Goal: Task Accomplishment & Management: Complete application form

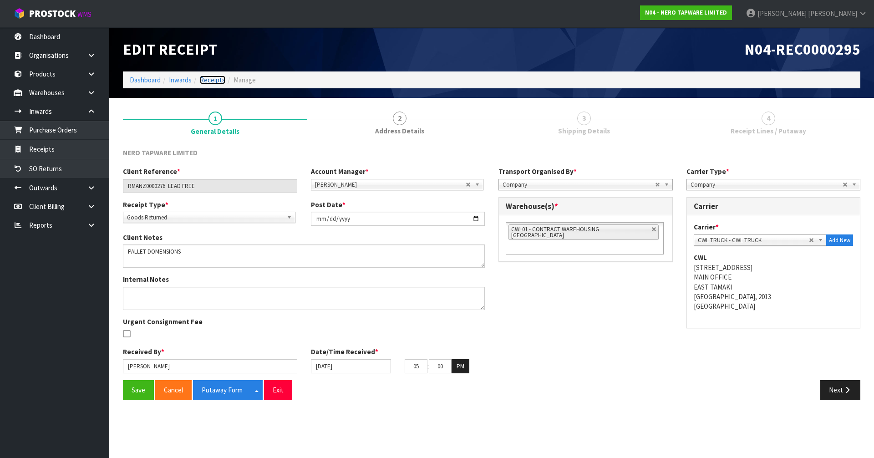
click at [205, 81] on link "Receipts" at bounding box center [212, 80] width 25 height 9
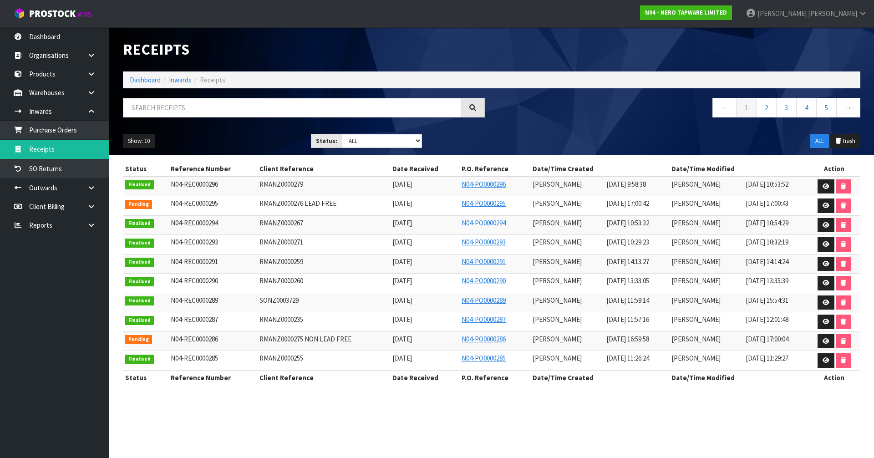
click at [246, 333] on td "N04-REC0000286" at bounding box center [212, 341] width 89 height 20
click at [820, 343] on link at bounding box center [825, 341] width 17 height 15
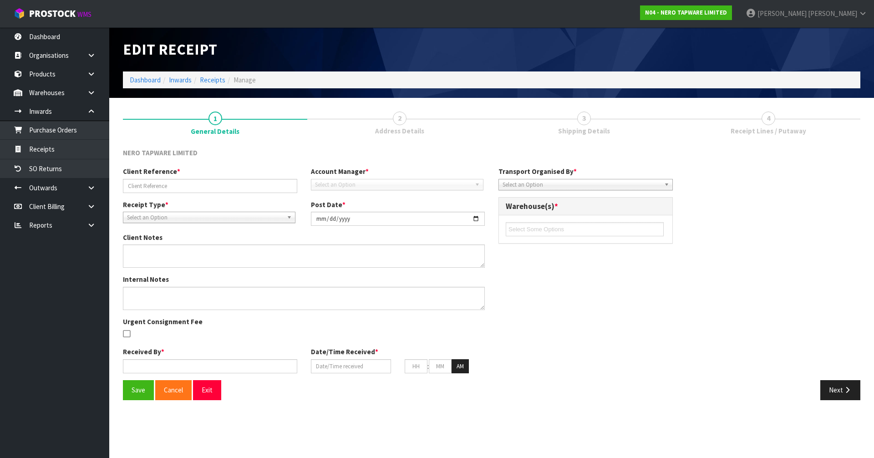
type input "RMANZ0000275 NON LEAD FREE"
type input "[DATE]"
type textarea "THERE ARE PLENTY OF HOISTS ONSITE AND STAFF ARE HAPPY TO HELP LOAD. THERE ARE 3…"
type input "[PERSON_NAME]"
type input "[DATE]"
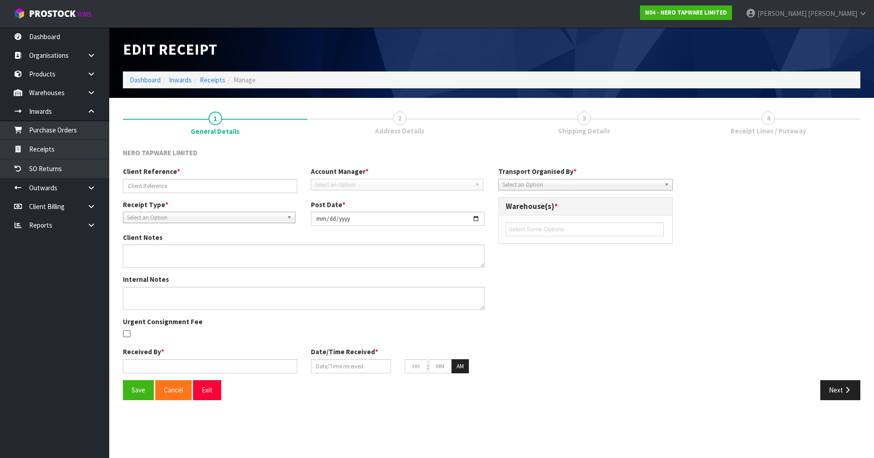
type input "04"
type input "59"
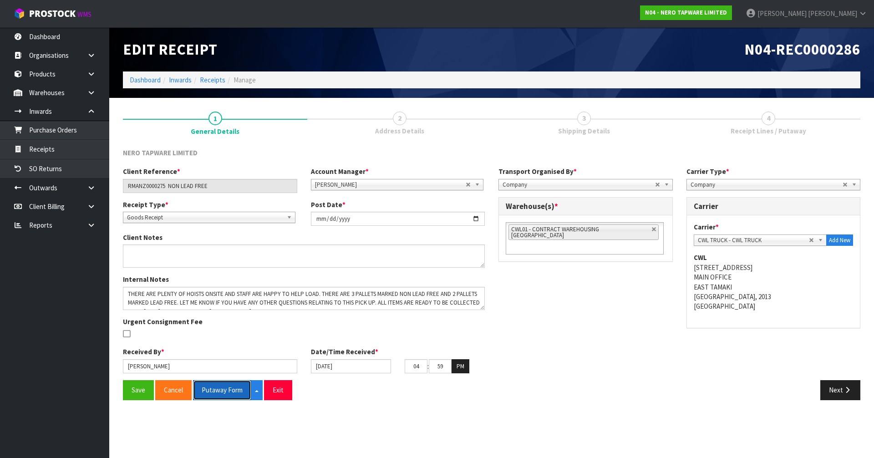
click at [202, 392] on button "Putaway Form" at bounding box center [222, 390] width 58 height 20
click at [202, 392] on button "Putaway Form" at bounding box center [227, 390] width 68 height 20
drag, startPoint x: 202, startPoint y: 392, endPoint x: 290, endPoint y: 364, distance: 92.4
click at [202, 392] on button "Putaway Form" at bounding box center [222, 390] width 58 height 20
click at [39, 150] on link "Receipts" at bounding box center [54, 149] width 109 height 19
